Goal: Task Accomplishment & Management: Complete application form

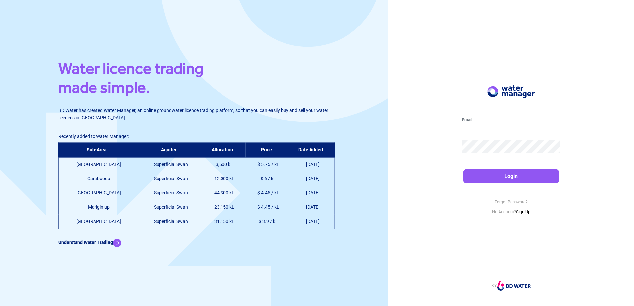
drag, startPoint x: 122, startPoint y: 244, endPoint x: 63, endPoint y: 157, distance: 105.3
click at [63, 157] on th "Sub-Area" at bounding box center [98, 150] width 81 height 15
drag, startPoint x: 256, startPoint y: 165, endPoint x: 247, endPoint y: 166, distance: 8.6
click at [247, 166] on td "$ 5.75 / kL" at bounding box center [268, 164] width 45 height 15
drag, startPoint x: 247, startPoint y: 166, endPoint x: 199, endPoint y: 134, distance: 57.8
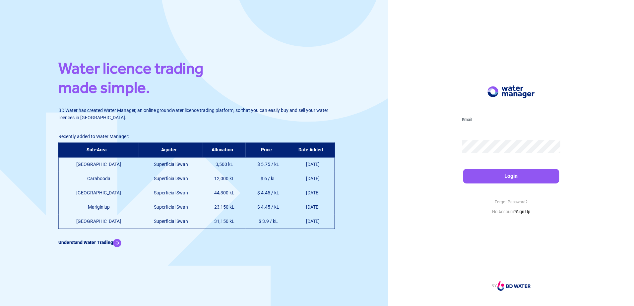
click at [199, 134] on div "Water licence trading made simple. BD Water has created Water Manager, an onlin…" at bounding box center [193, 153] width 271 height 189
click at [473, 118] on input "email" at bounding box center [511, 120] width 98 height 11
click at [463, 112] on div at bounding box center [511, 121] width 98 height 20
click at [430, 129] on div "Login Forgot Password? No Account? Sign Up BY" at bounding box center [511, 153] width 246 height 306
click at [524, 209] on link "Sign Up" at bounding box center [523, 211] width 14 height 5
